Goal: Complete application form

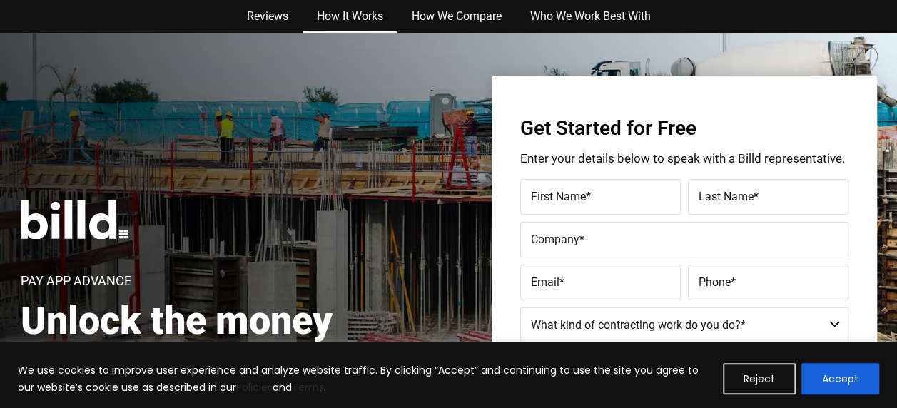
click at [338, 14] on link "How It Works" at bounding box center [350, 16] width 95 height 33
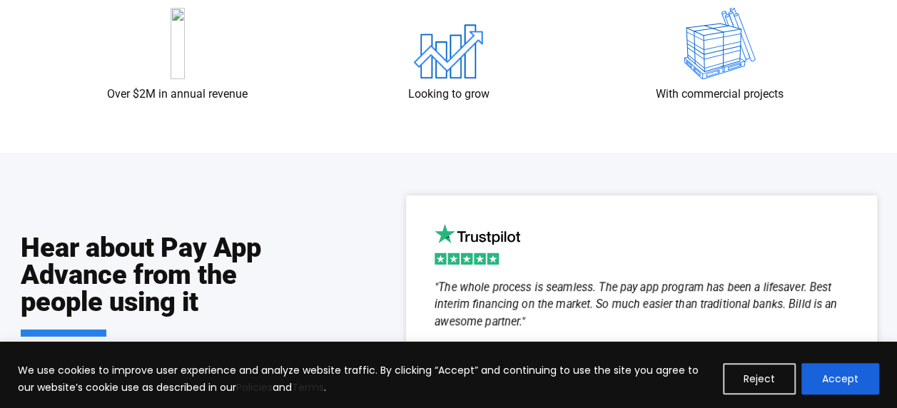
scroll to position [2840, 0]
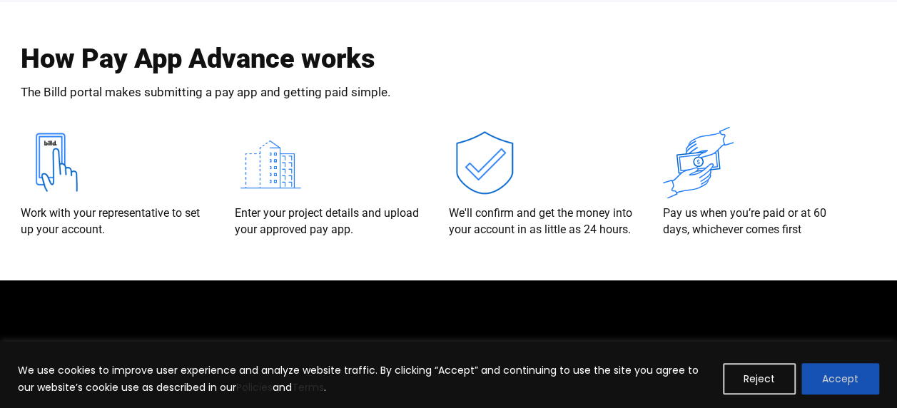
click at [845, 388] on button "Accept" at bounding box center [841, 378] width 78 height 31
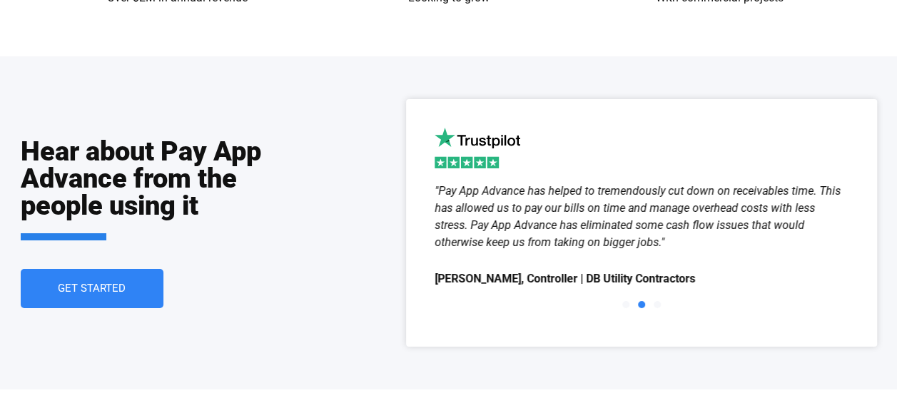
scroll to position [2450, 0]
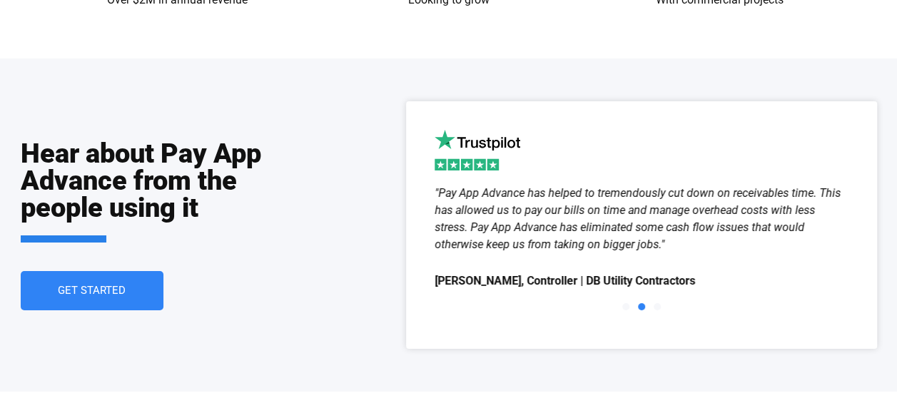
click at [109, 299] on link "Get Started" at bounding box center [92, 290] width 143 height 39
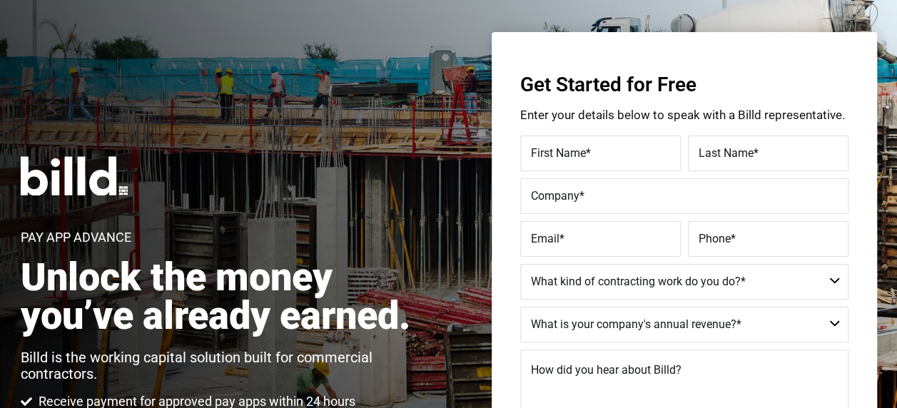
scroll to position [33, 0]
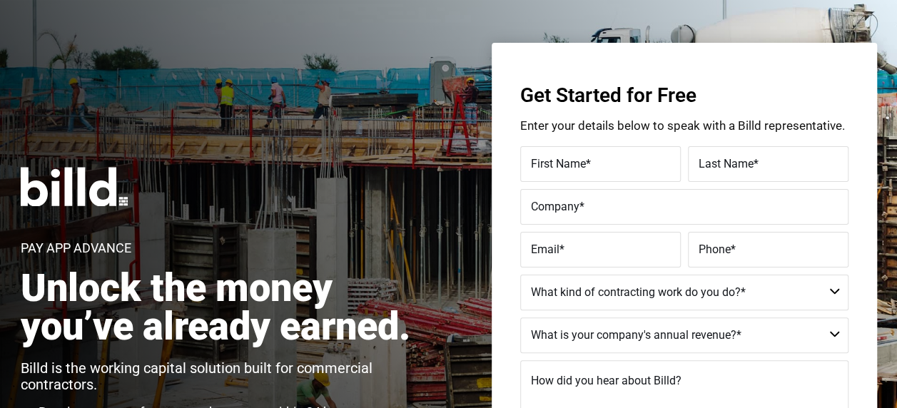
click at [570, 158] on span "First Name" at bounding box center [558, 164] width 55 height 14
click at [570, 158] on input "First Name *" at bounding box center [600, 164] width 161 height 36
click at [585, 157] on label "First Name *" at bounding box center [600, 164] width 139 height 21
click at [585, 157] on input "First Name *" at bounding box center [600, 164] width 161 height 36
type input "Shekinah"
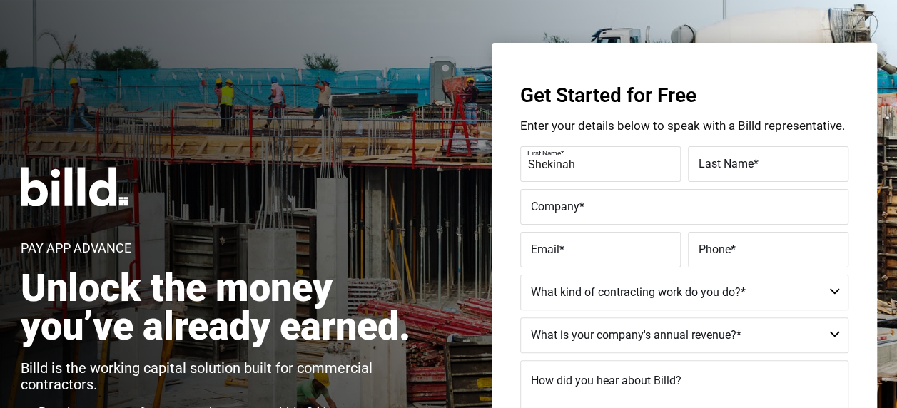
type input "Lavender"
type input "Lashun's"
type input "[EMAIL_ADDRESS][DOMAIN_NAME]"
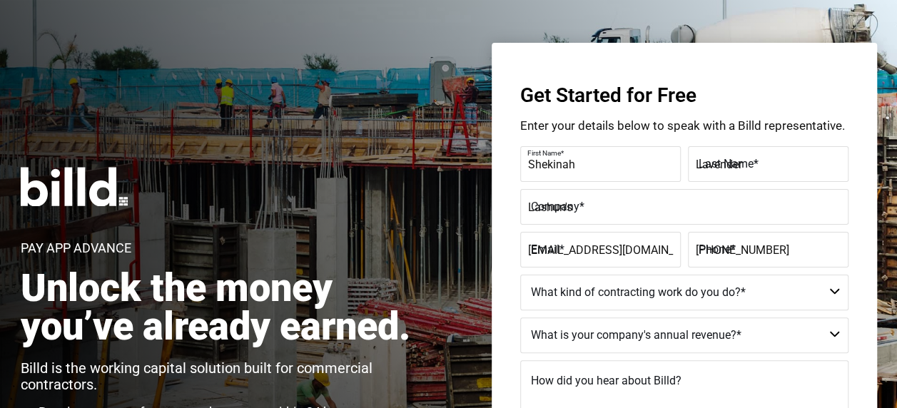
type input "[PHONE_NUMBER]"
click at [594, 208] on input "Lashun's" at bounding box center [684, 207] width 328 height 36
type input "L"
type input "Schnellecke Logistics"
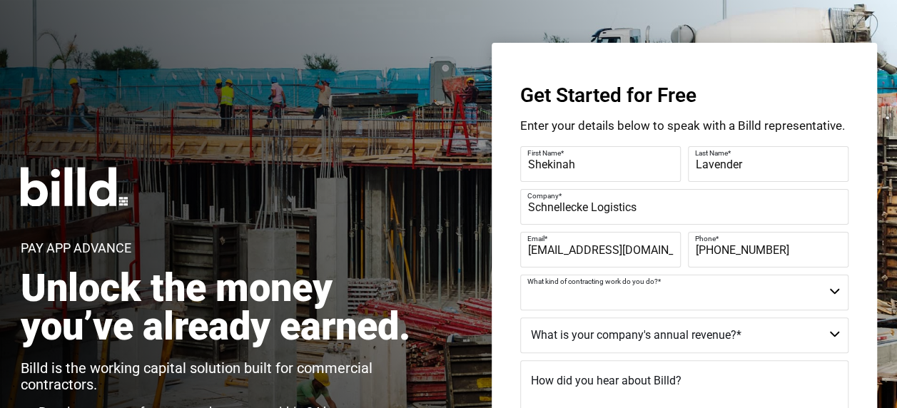
click at [819, 301] on select "Commercial Commercial and Residential Residential Not a Contractor" at bounding box center [684, 293] width 328 height 36
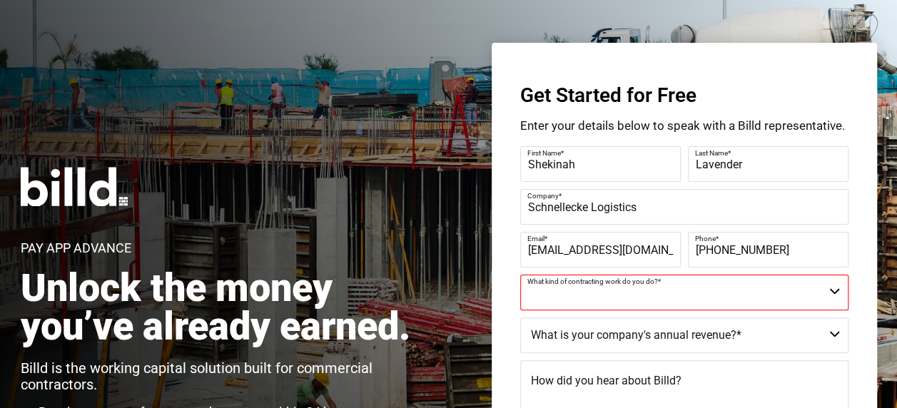
click at [897, 398] on div "Pay App Advance Unlock the money you’ve already earned. Billd is the working ca…" at bounding box center [448, 315] width 897 height 630
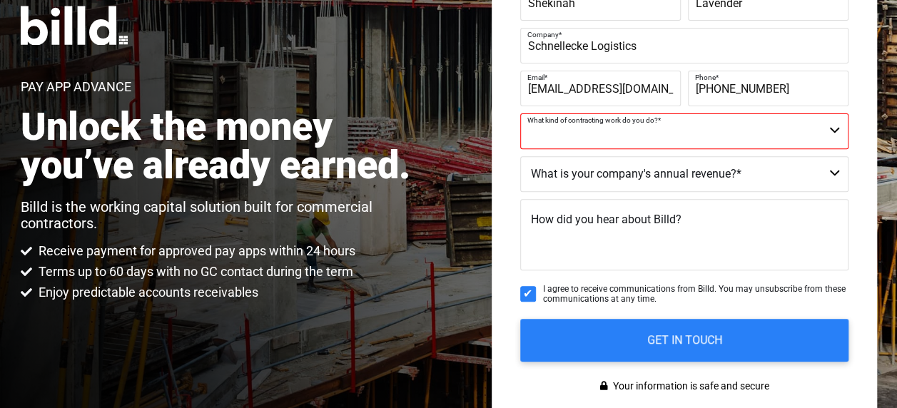
scroll to position [223, 0]
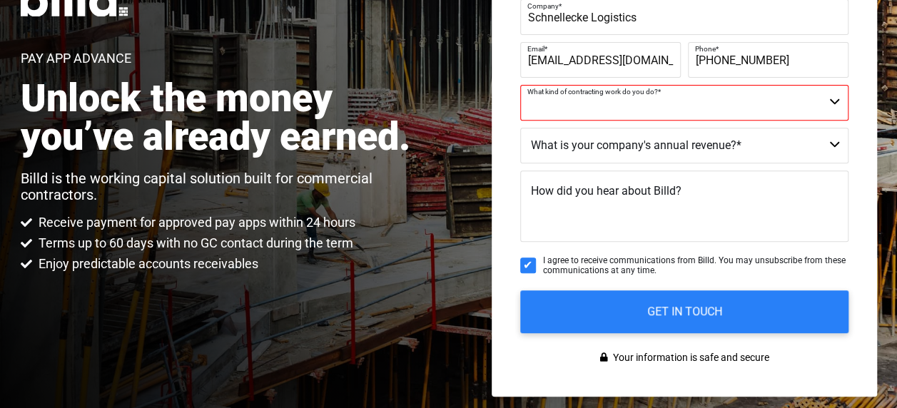
click at [827, 107] on select "Commercial Commercial and Residential Residential Not a Contractor" at bounding box center [684, 103] width 328 height 36
select select "Not a Contractor"
click at [520, 85] on select "Commercial Commercial and Residential Residential Not a Contractor" at bounding box center [684, 103] width 328 height 36
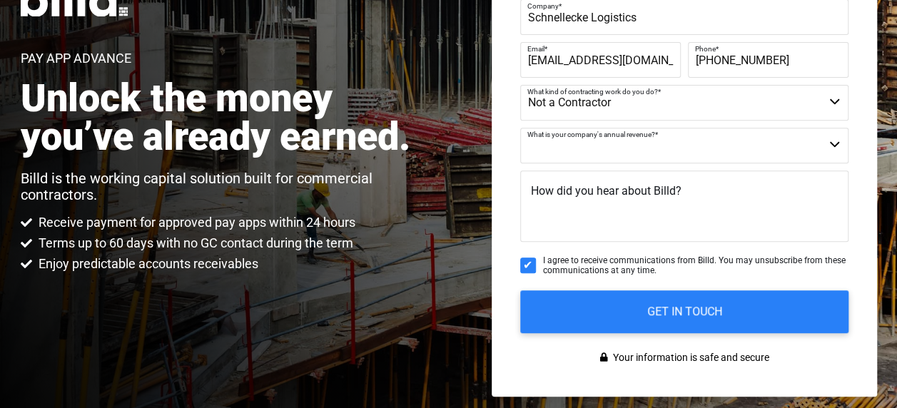
click at [772, 152] on select "$40M + $25M - $40M $8M - $25M $4M - $8M $2M - $4M $1M - $2M Less than $1M" at bounding box center [684, 146] width 328 height 36
select select "Less than $1M"
click at [520, 128] on select "$40M + $25M - $40M $8M - $25M $4M - $8M $2M - $4M $1M - $2M Less than $1M" at bounding box center [684, 146] width 328 height 36
click at [690, 206] on textarea "How did you hear about Billd?" at bounding box center [684, 206] width 328 height 71
